Goal: Task Accomplishment & Management: Use online tool/utility

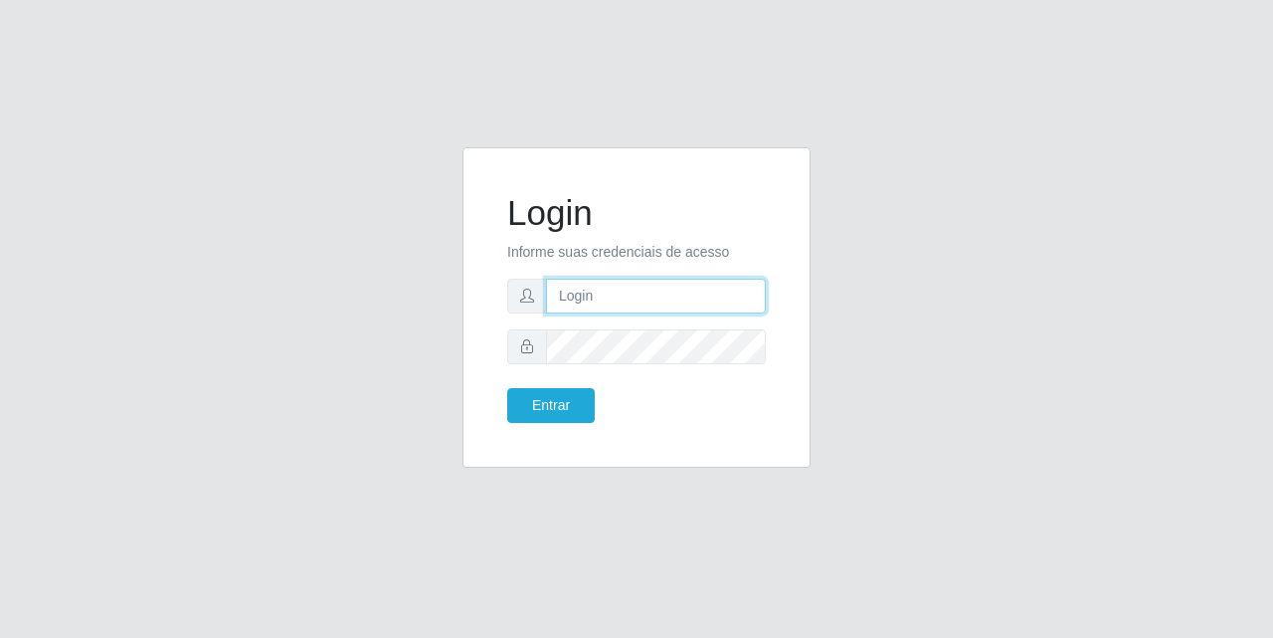
click at [620, 300] on input "text" at bounding box center [656, 296] width 220 height 35
type input "[EMAIL_ADDRESS][DOMAIN_NAME]"
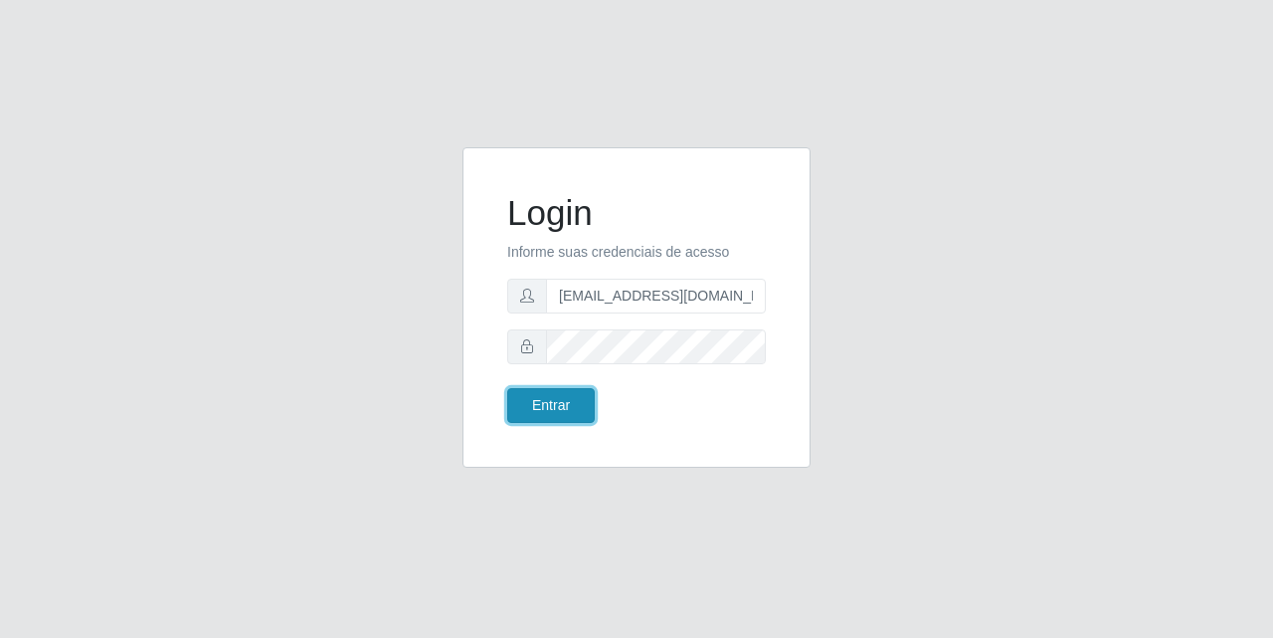
click at [573, 404] on button "Entrar" at bounding box center [551, 405] width 88 height 35
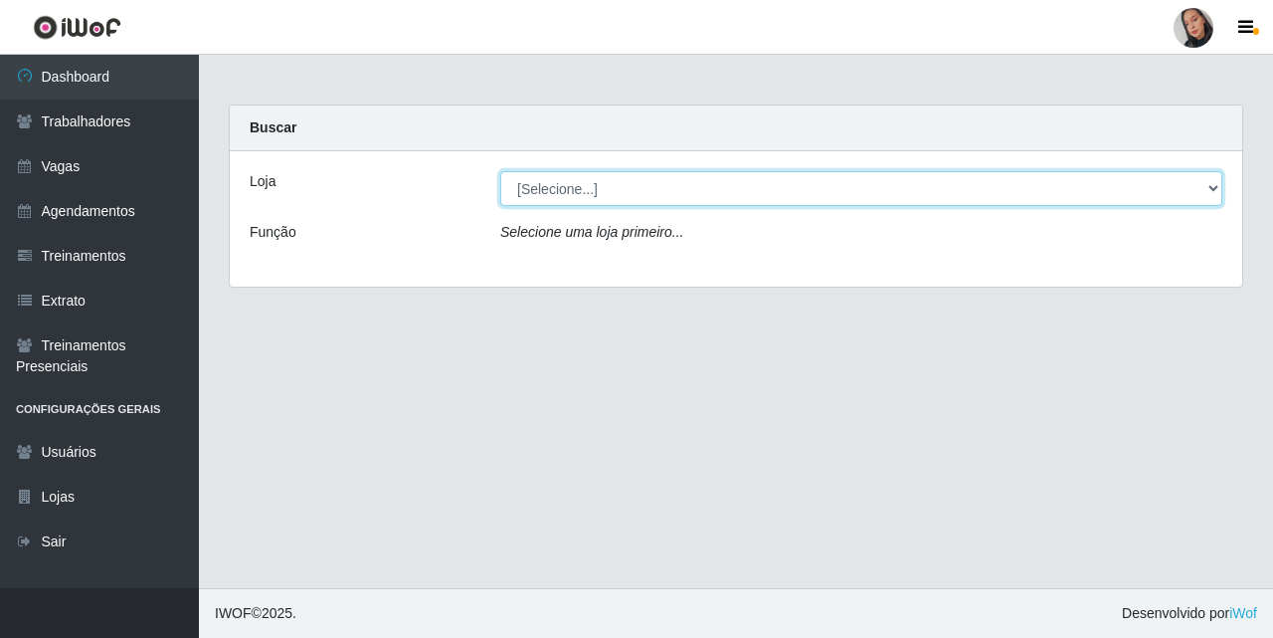
click at [667, 190] on select "[Selecione...] Supermercado [GEOGRAPHIC_DATA]" at bounding box center [861, 188] width 722 height 35
drag, startPoint x: 668, startPoint y: 189, endPoint x: 670, endPoint y: 208, distance: 19.0
click at [668, 193] on select "[Selecione...] Supermercado [GEOGRAPHIC_DATA]" at bounding box center [861, 188] width 722 height 35
click at [682, 194] on select "[Selecione...] Supermercado [GEOGRAPHIC_DATA]" at bounding box center [861, 188] width 722 height 35
select select "165"
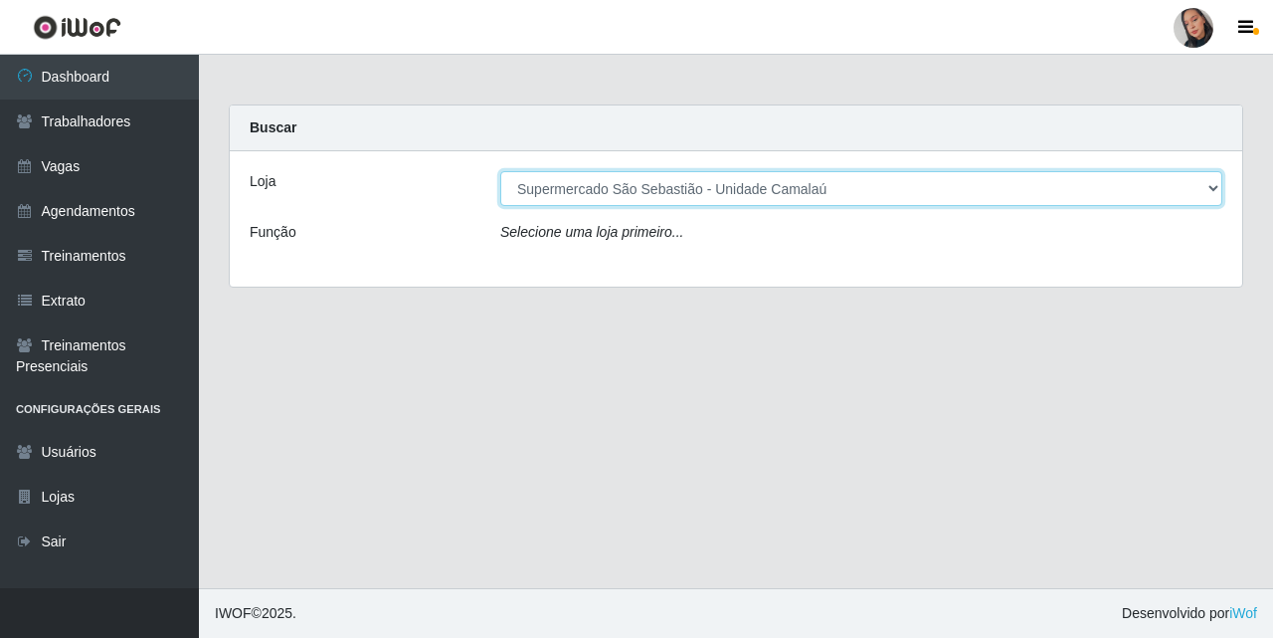
click at [500, 171] on select "[Selecione...] Supermercado [GEOGRAPHIC_DATA]" at bounding box center [861, 188] width 722 height 35
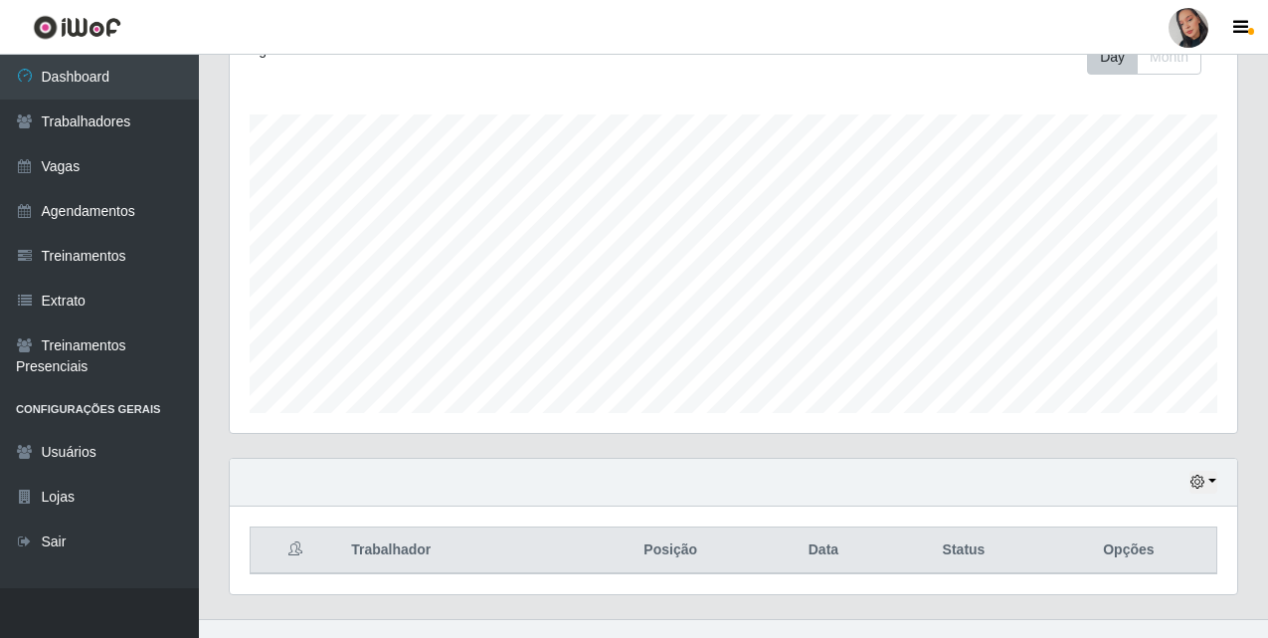
scroll to position [329, 0]
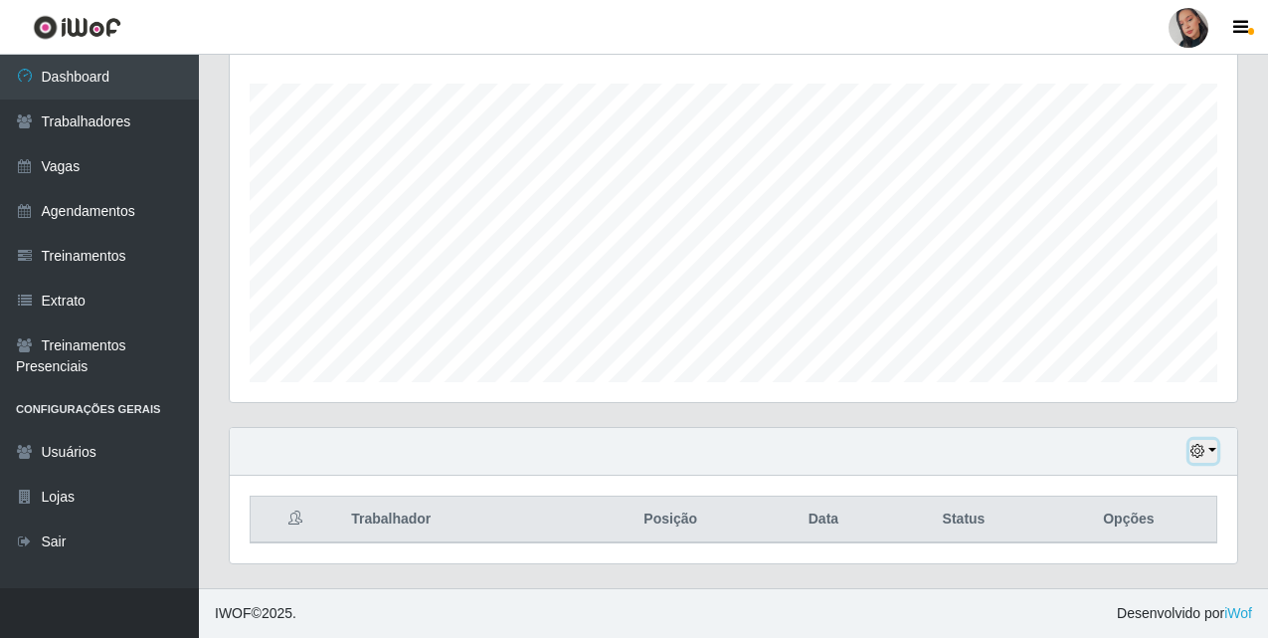
click at [1198, 445] on icon "button" at bounding box center [1198, 451] width 14 height 14
click at [1207, 445] on button "button" at bounding box center [1204, 451] width 28 height 23
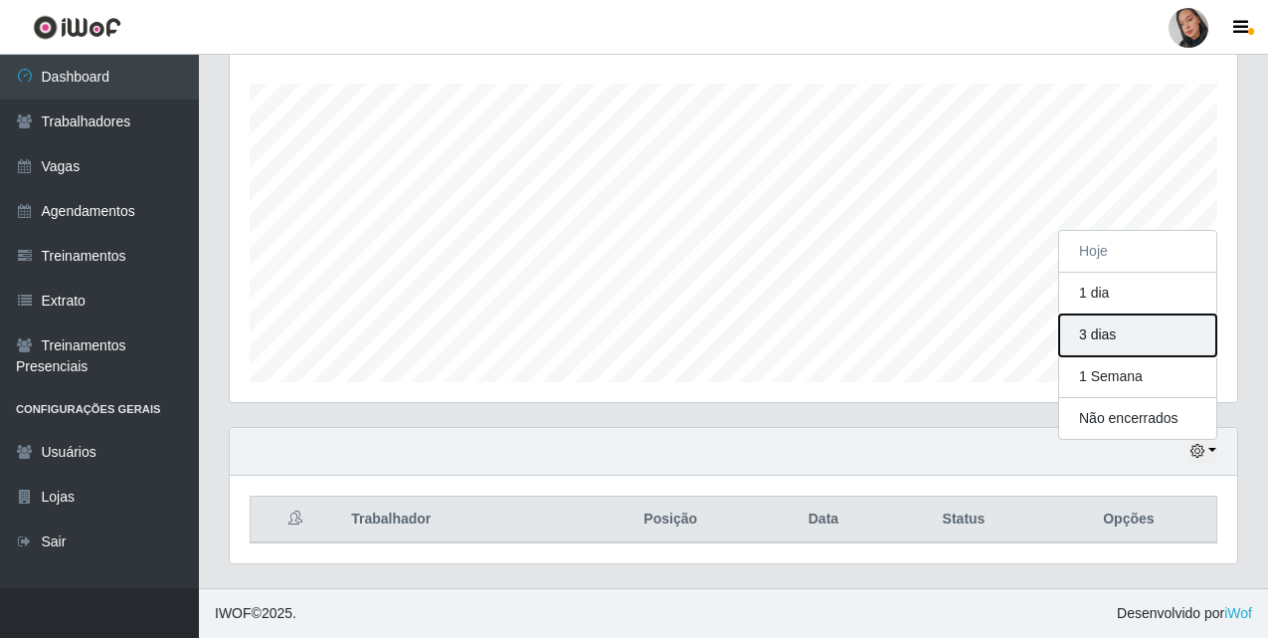
click at [1163, 334] on button "3 dias" at bounding box center [1137, 335] width 157 height 42
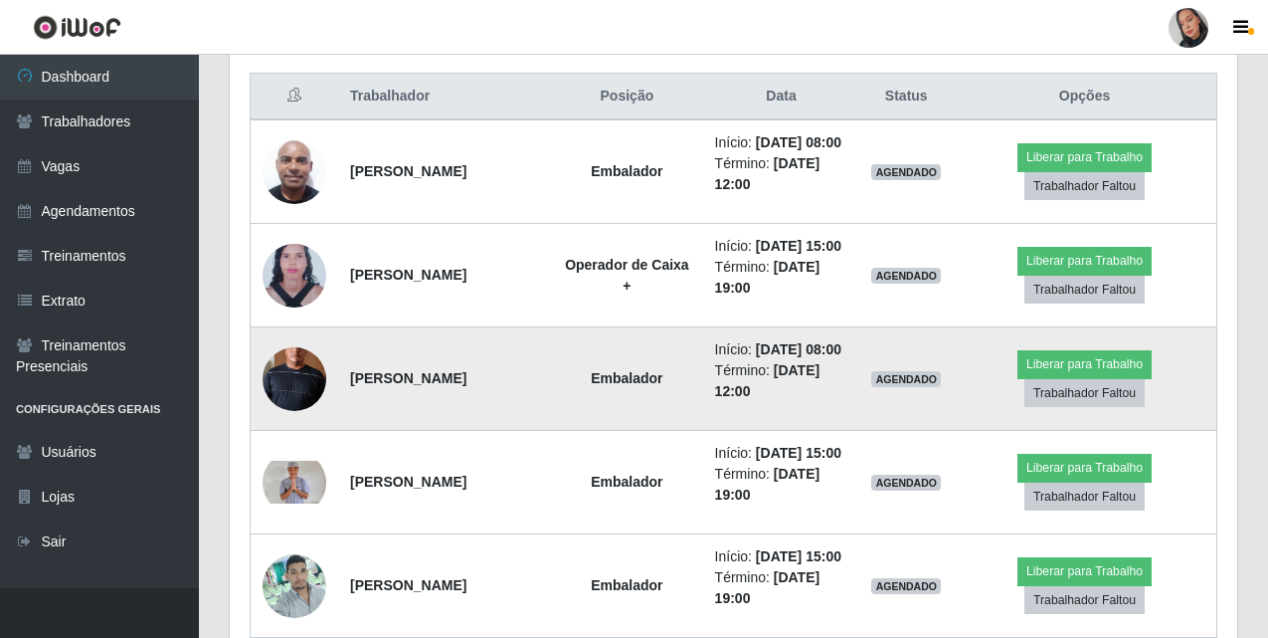
scroll to position [553, 0]
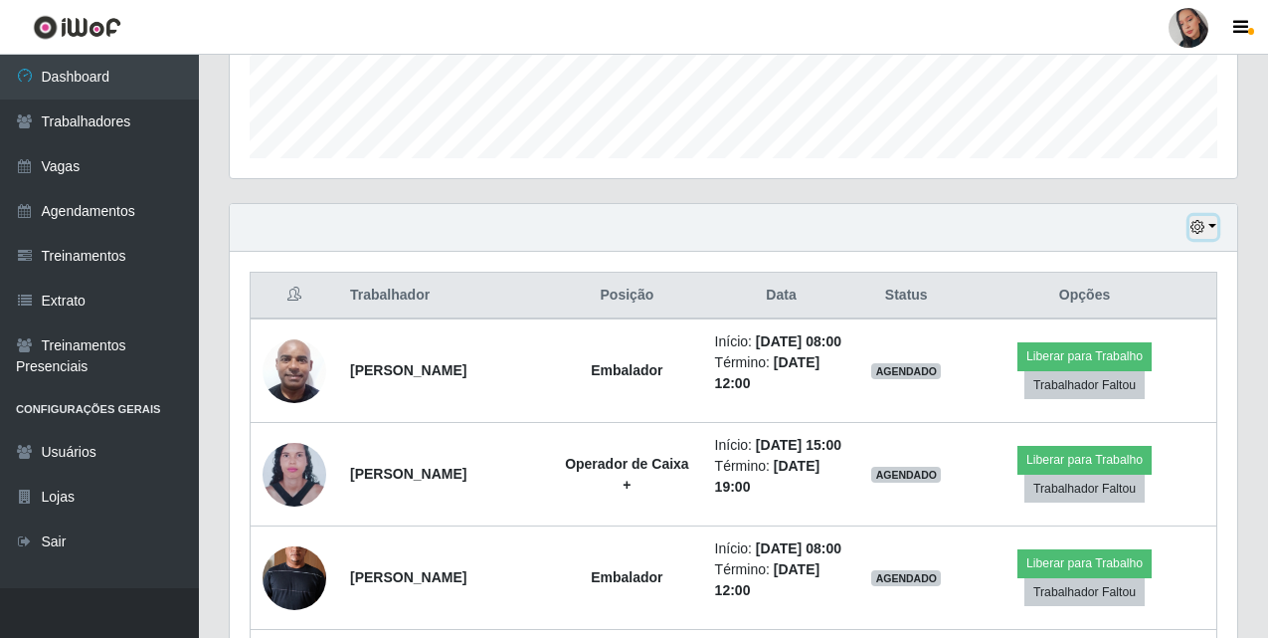
click at [1217, 232] on button "button" at bounding box center [1204, 227] width 28 height 23
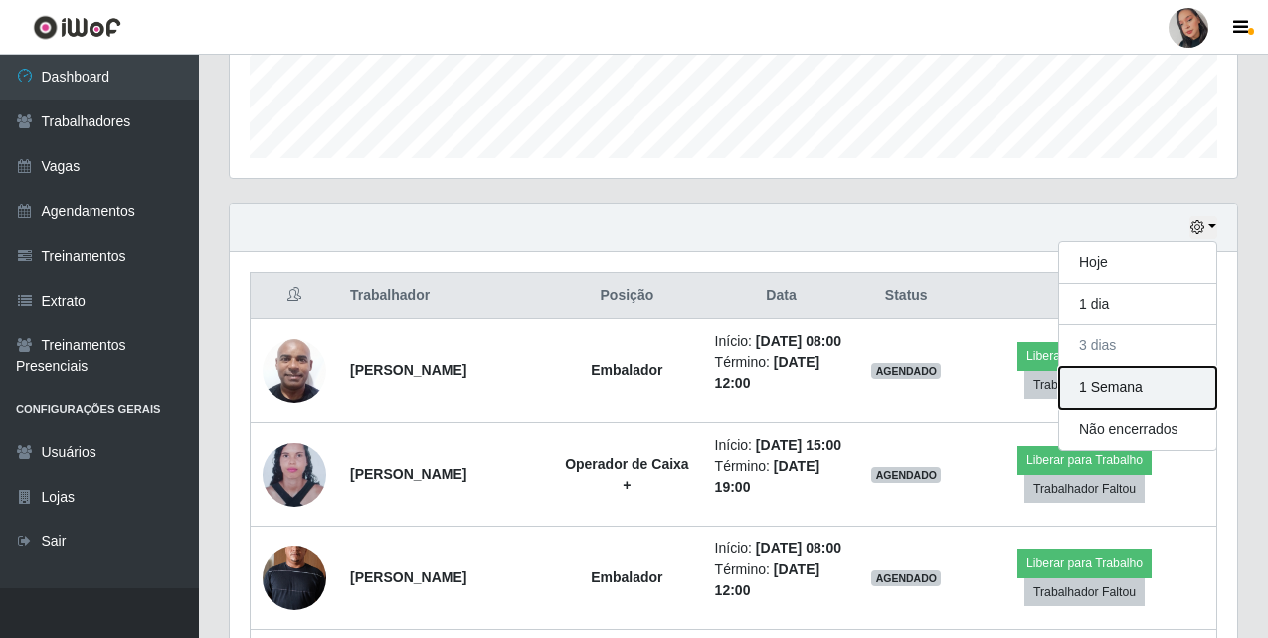
click at [1109, 374] on button "1 Semana" at bounding box center [1137, 388] width 157 height 42
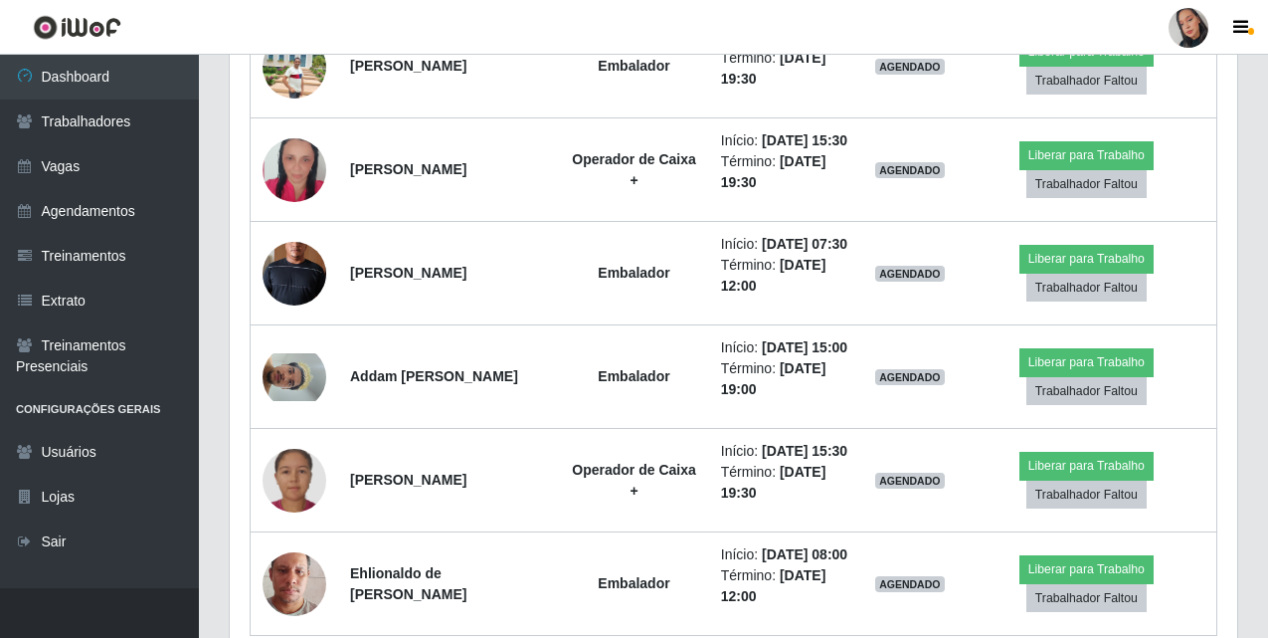
scroll to position [1996, 0]
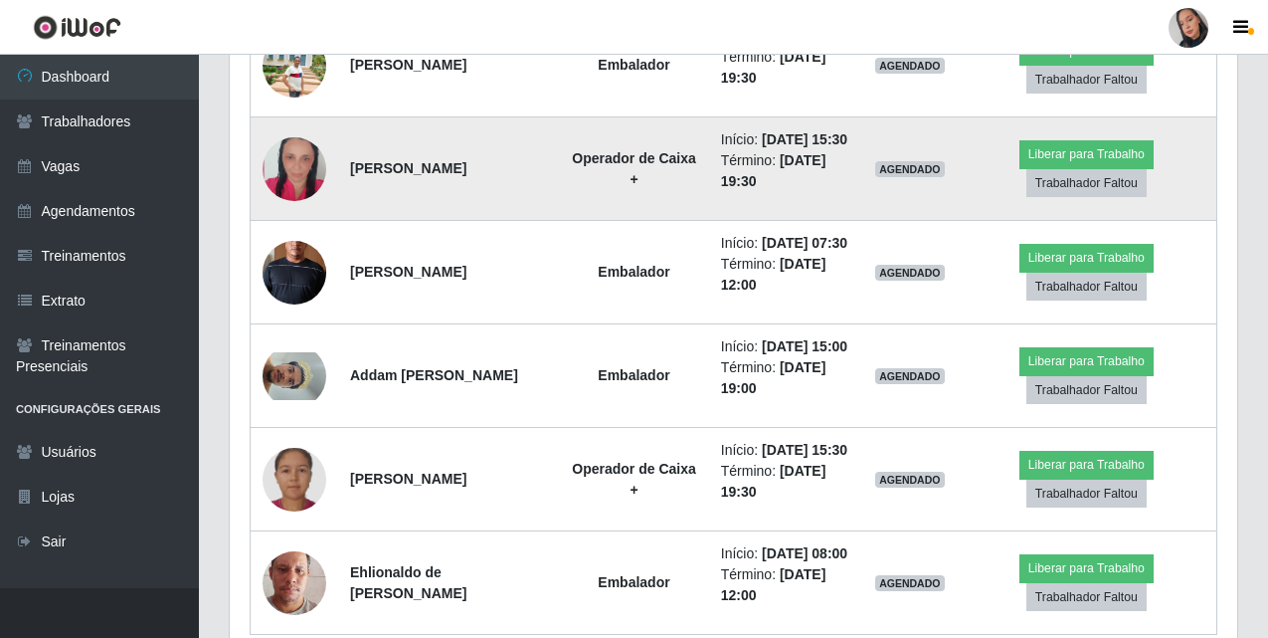
click at [302, 216] on img at bounding box center [295, 168] width 64 height 94
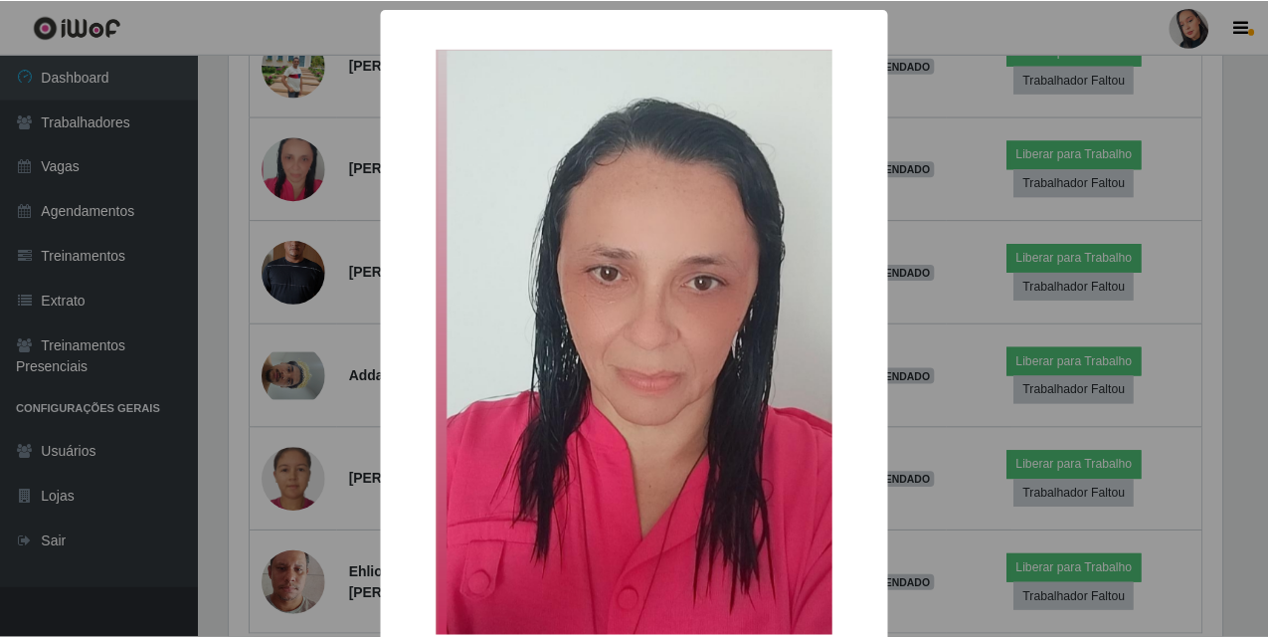
scroll to position [124, 0]
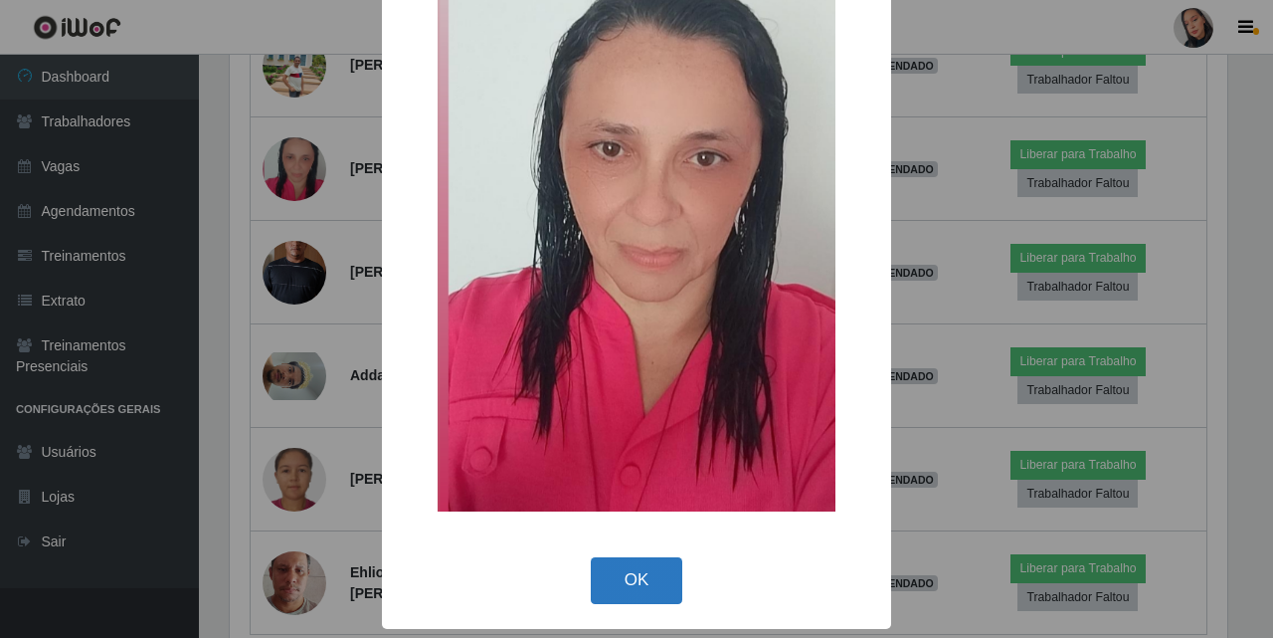
click at [618, 562] on button "OK" at bounding box center [637, 580] width 93 height 47
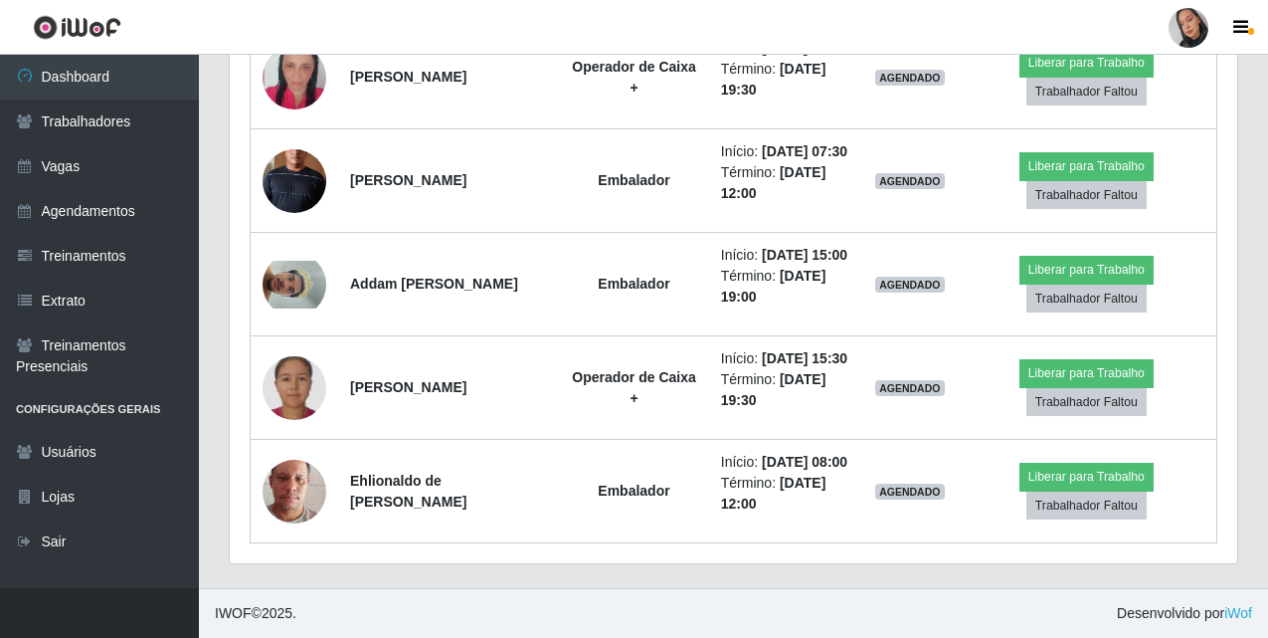
scroll to position [2405, 0]
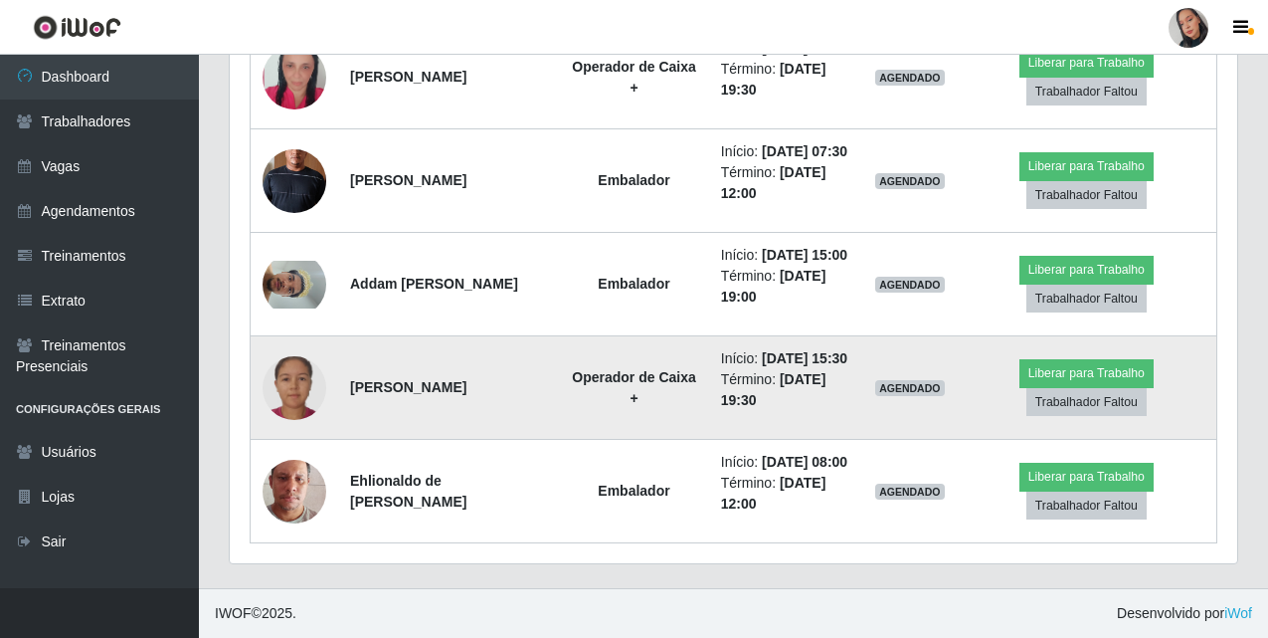
click at [285, 396] on img at bounding box center [295, 388] width 64 height 64
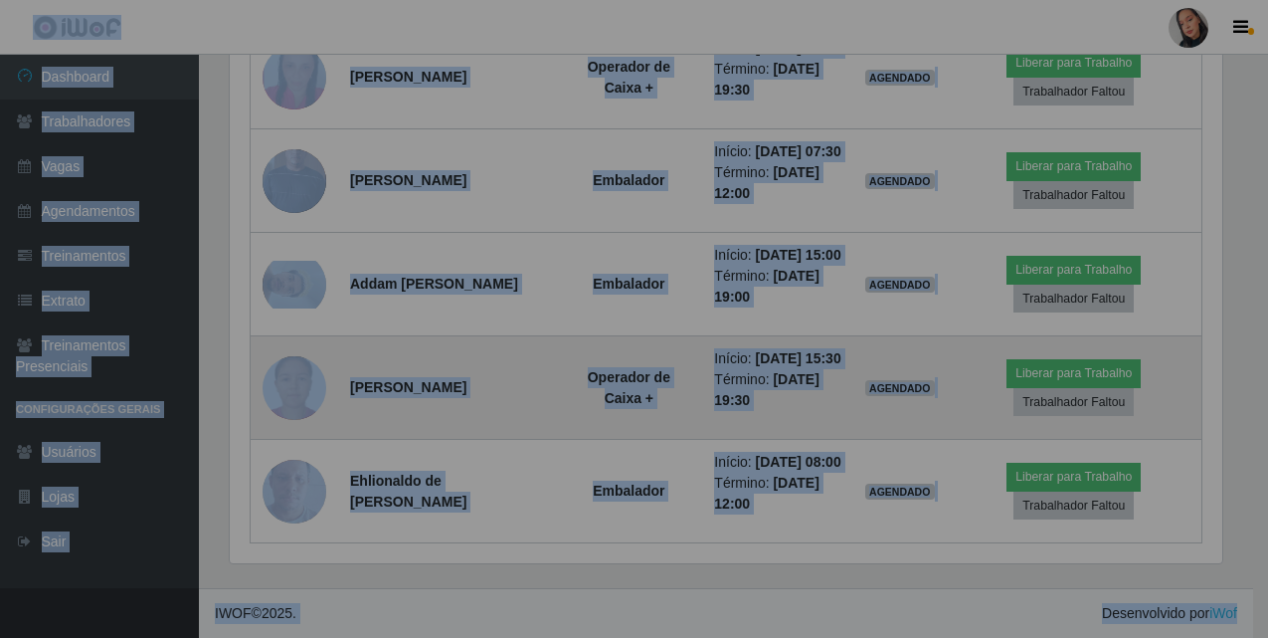
scroll to position [413, 1008]
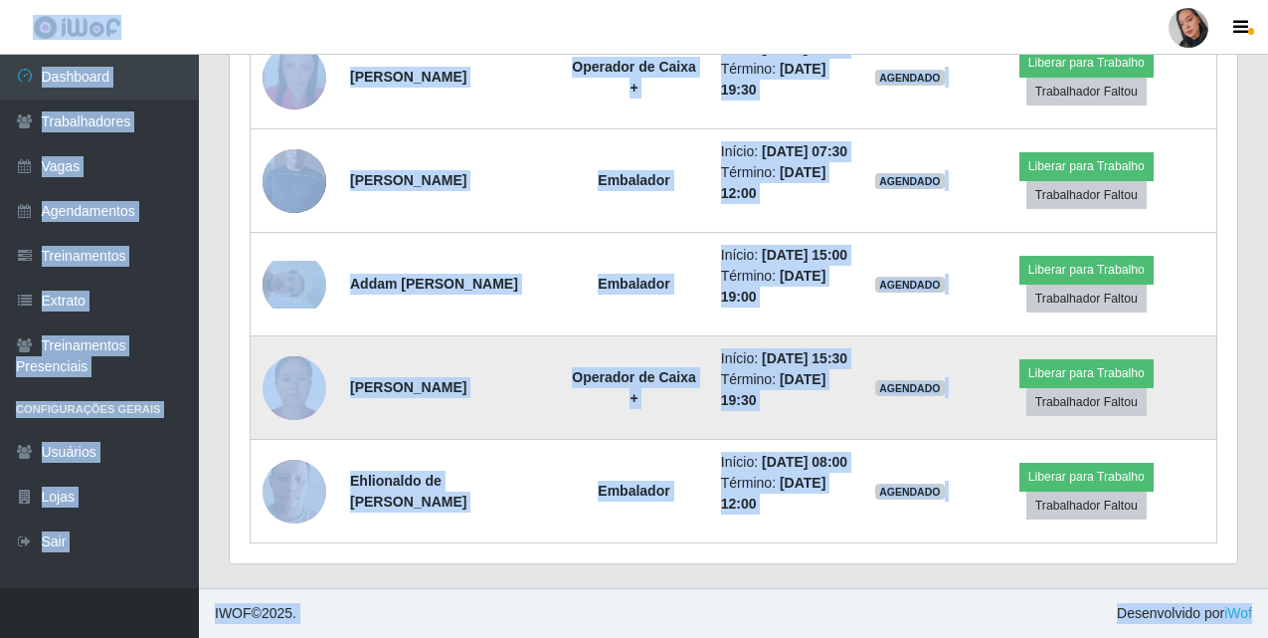
click at [285, 396] on img at bounding box center [295, 388] width 64 height 64
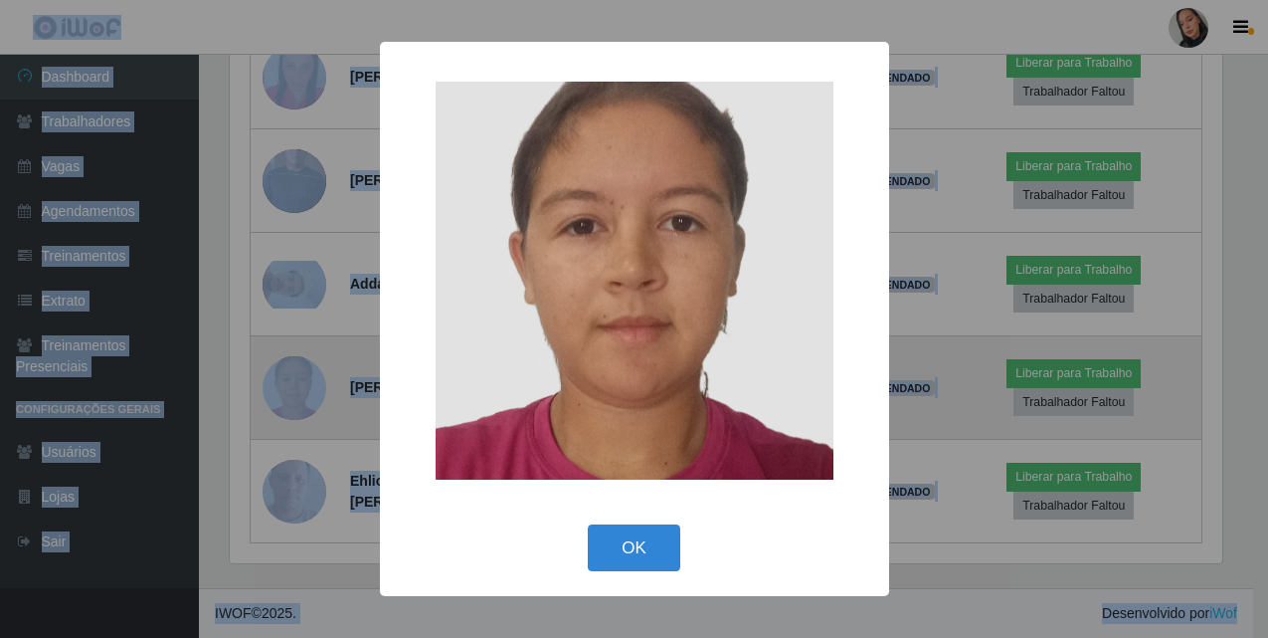
scroll to position [413, 998]
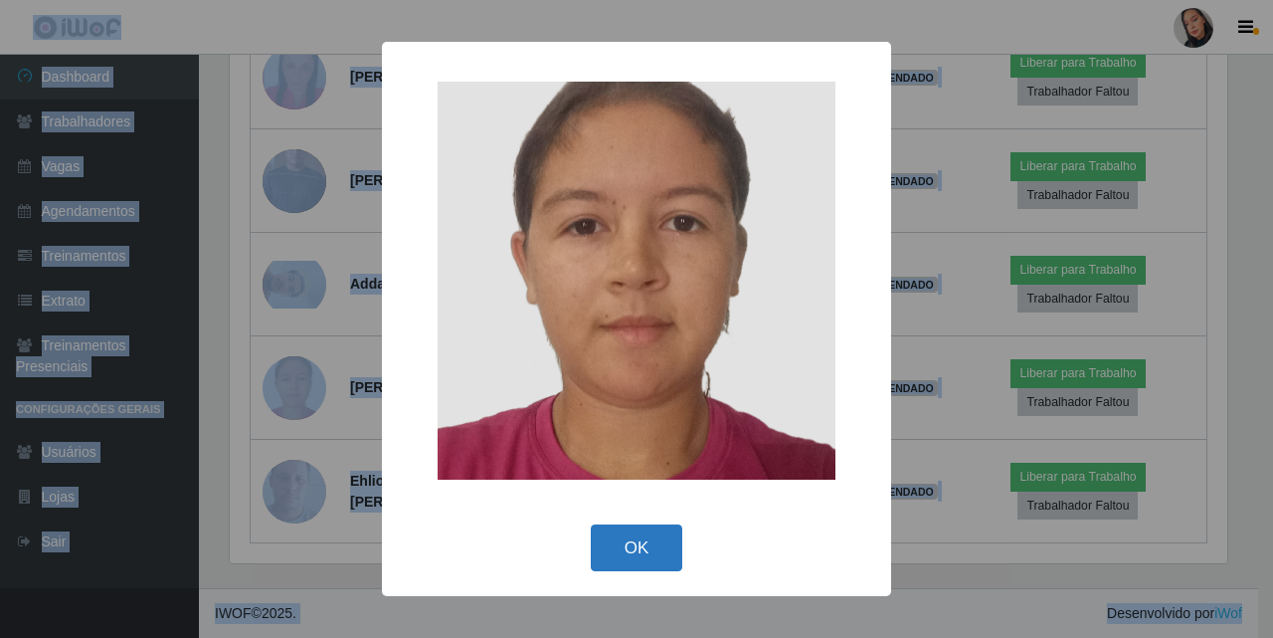
click at [650, 530] on button "OK" at bounding box center [637, 547] width 93 height 47
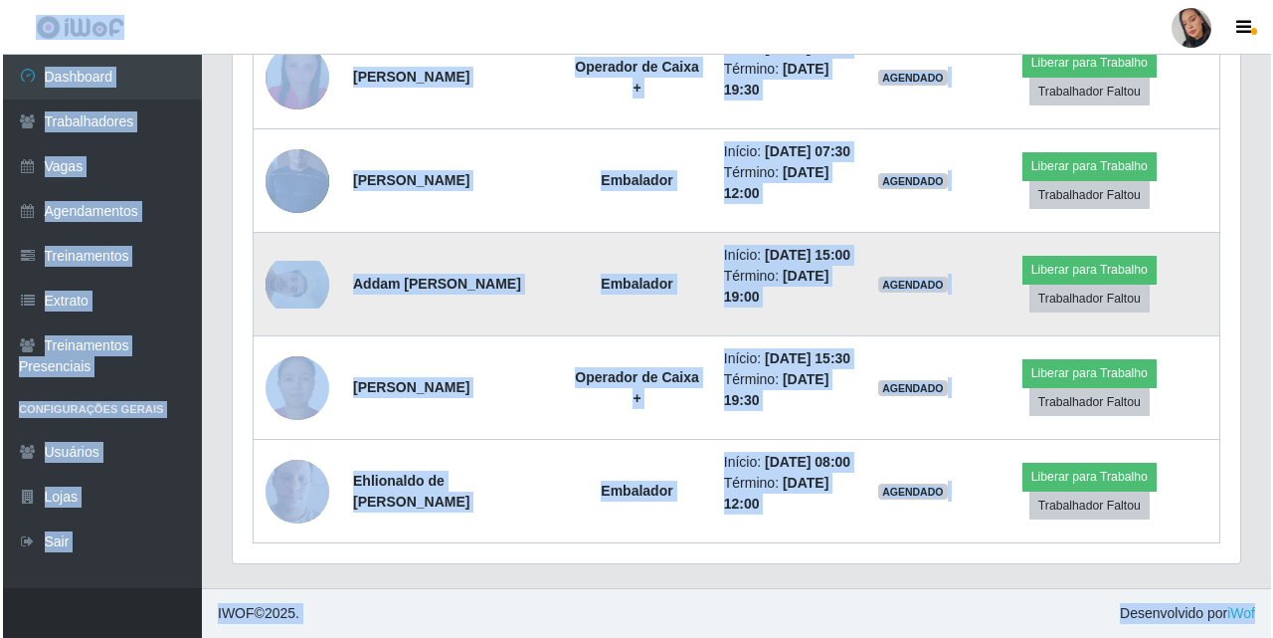
scroll to position [2107, 0]
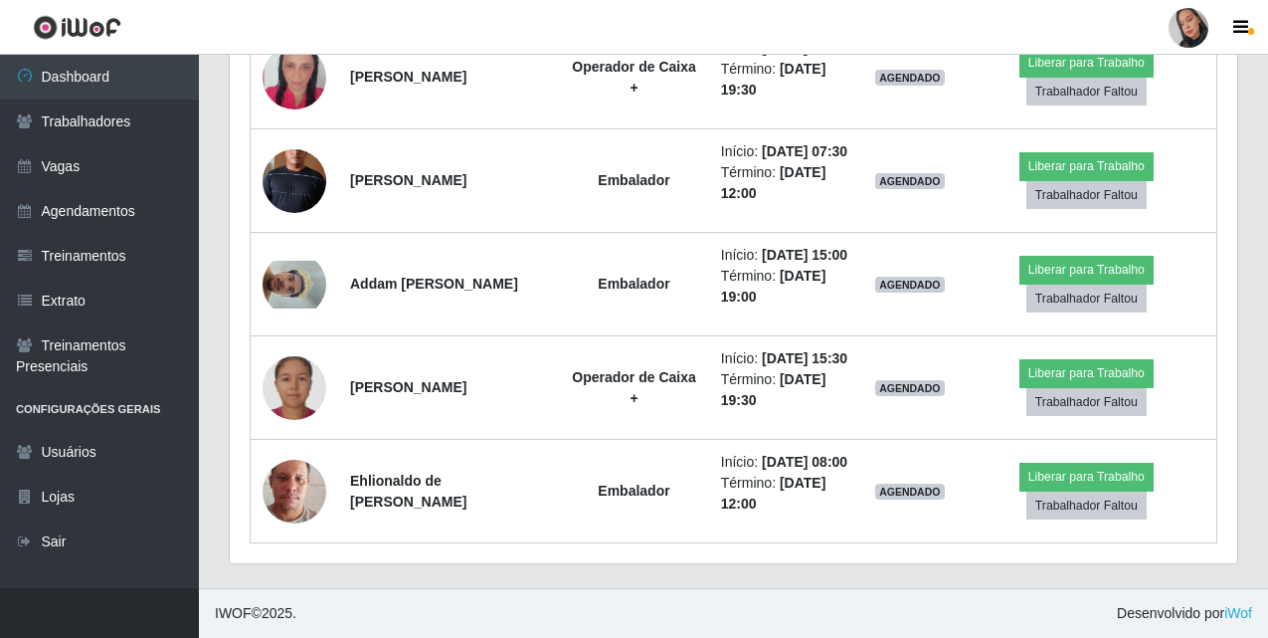
click at [603, 9] on header "Perfil Alterar Senha Sair" at bounding box center [634, 27] width 1268 height 55
click at [1182, 10] on div at bounding box center [1189, 28] width 40 height 40
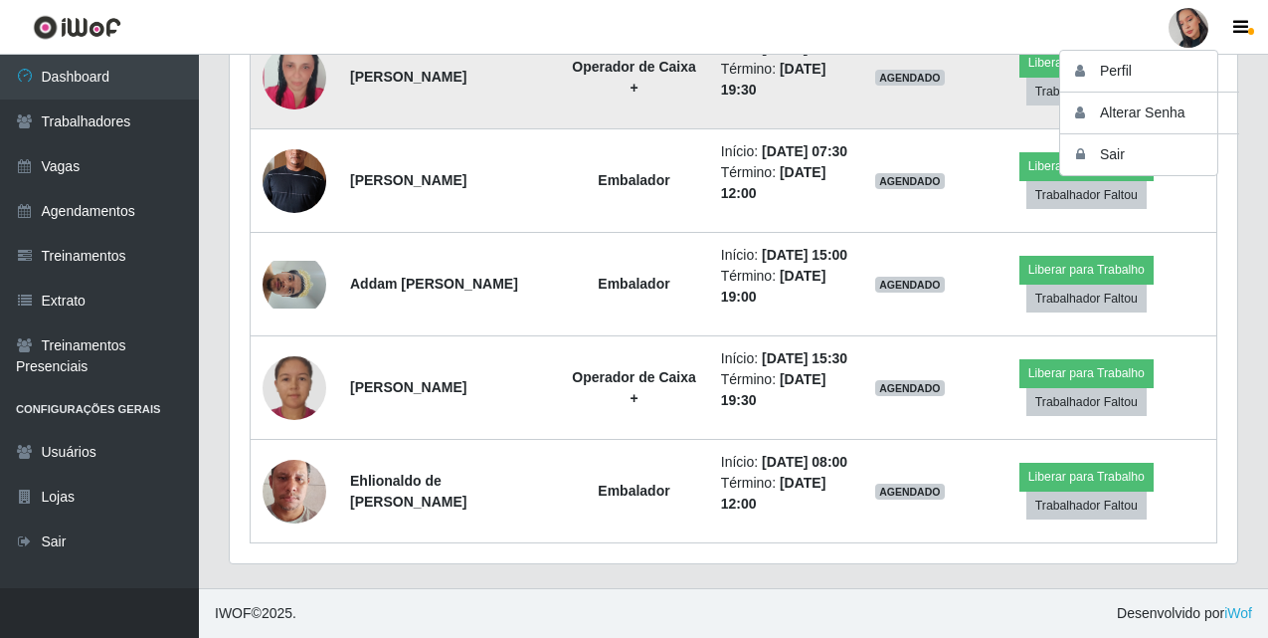
click at [306, 124] on img at bounding box center [295, 77] width 64 height 94
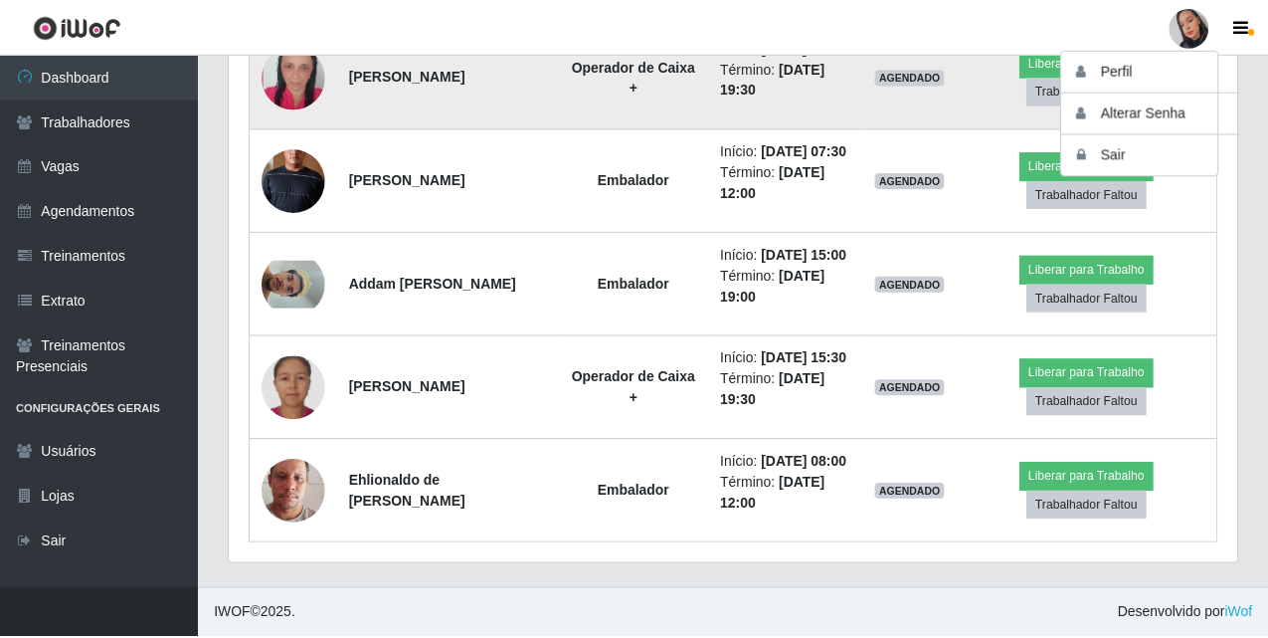
scroll to position [413, 998]
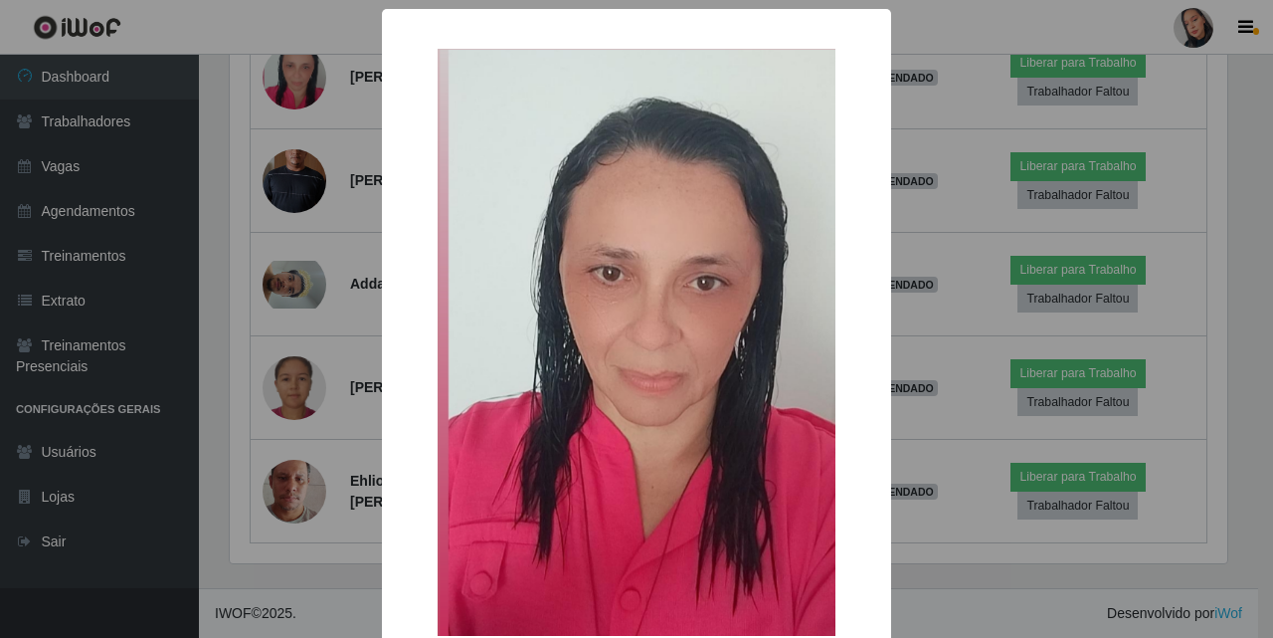
click at [307, 326] on div "× OK Cancel" at bounding box center [636, 319] width 1273 height 638
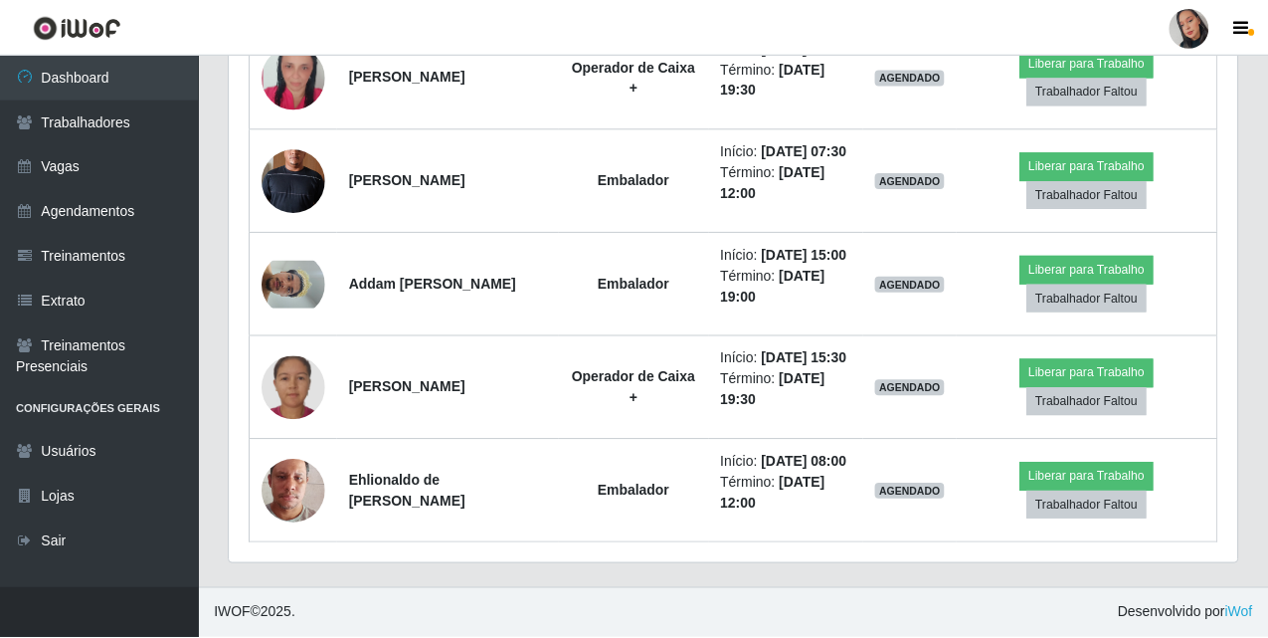
scroll to position [413, 1008]
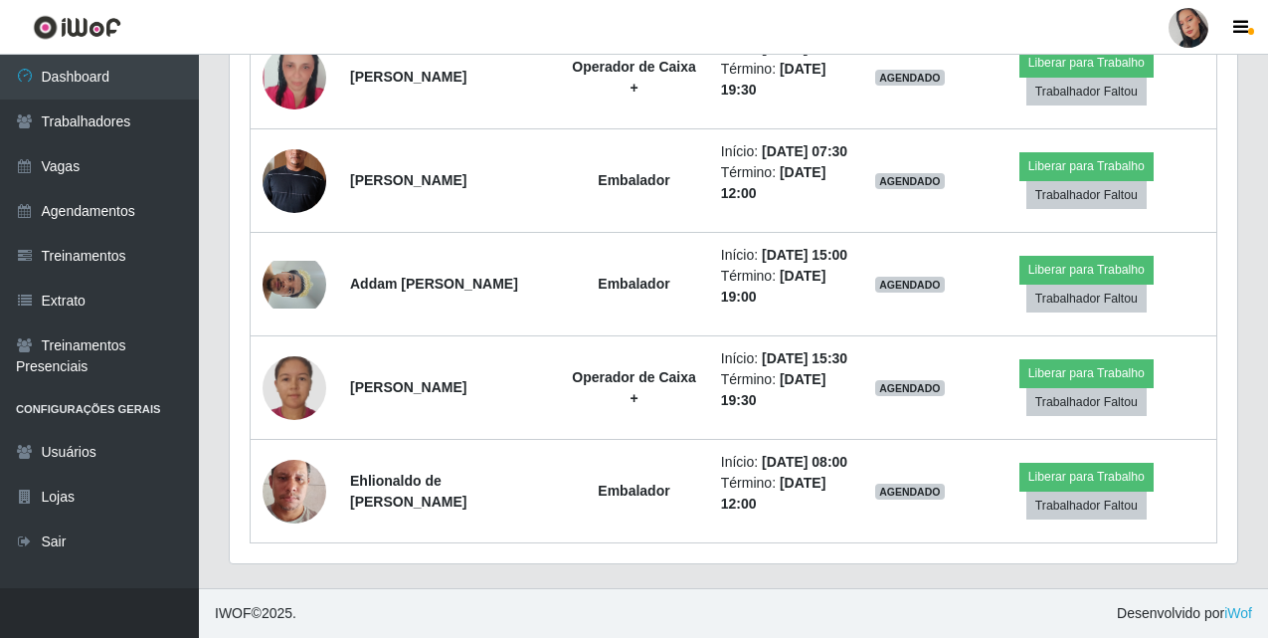
click at [1178, 19] on div at bounding box center [1189, 28] width 40 height 40
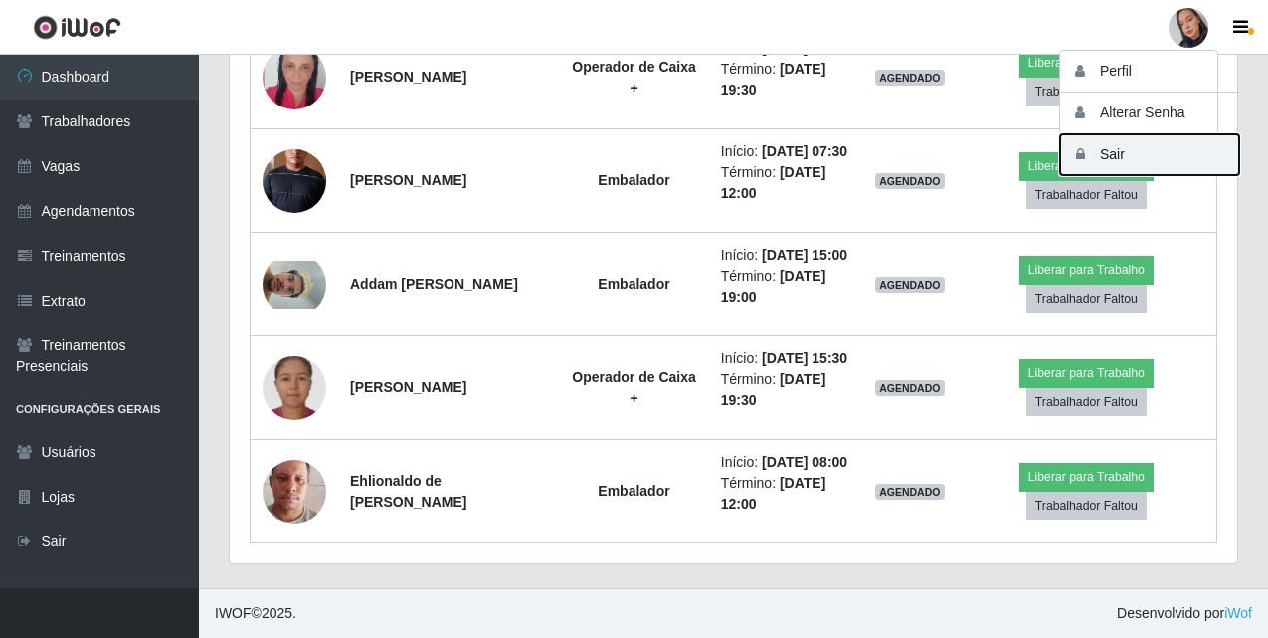
click at [1119, 136] on button "Sair" at bounding box center [1149, 154] width 179 height 41
